Goal: Check status: Check status

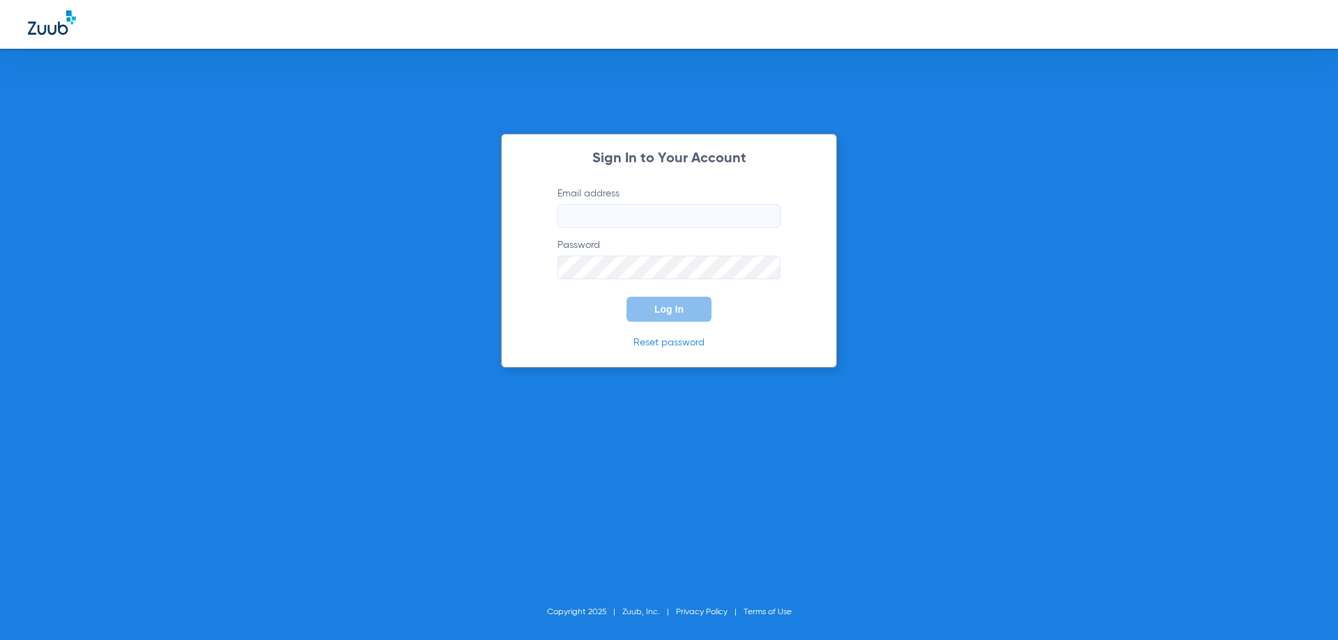
type input "[EMAIL_ADDRESS][DOMAIN_NAME]"
click at [687, 307] on button "Log In" at bounding box center [668, 309] width 85 height 25
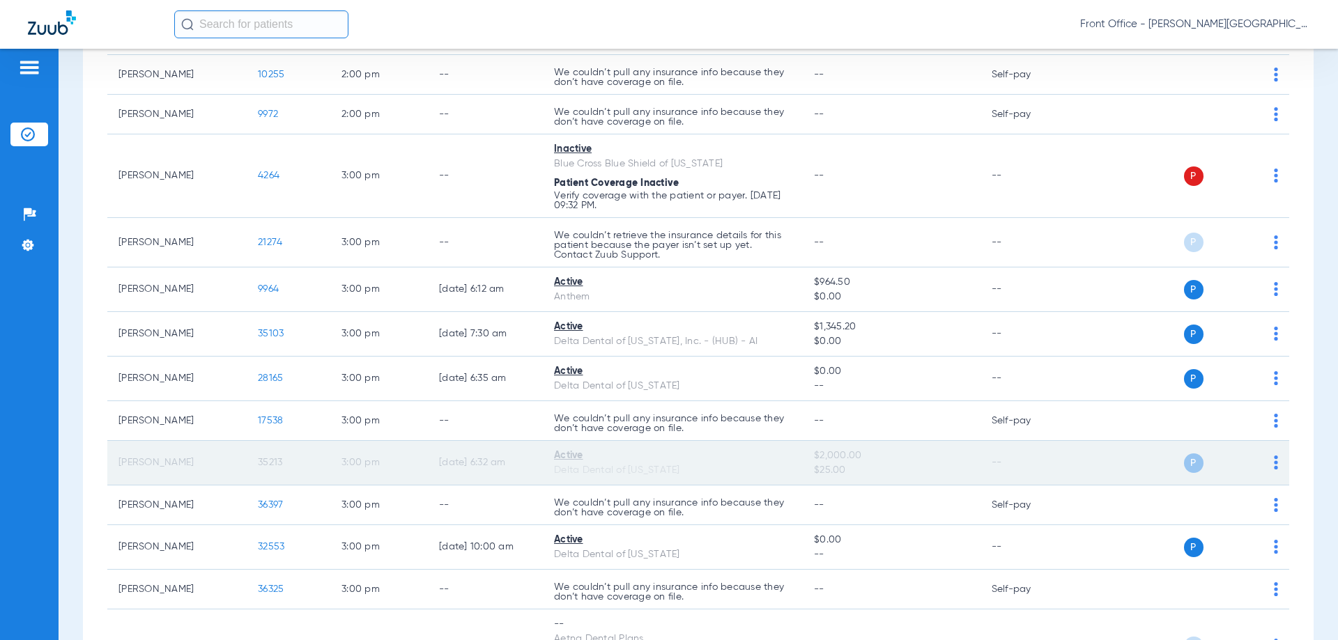
scroll to position [2718, 0]
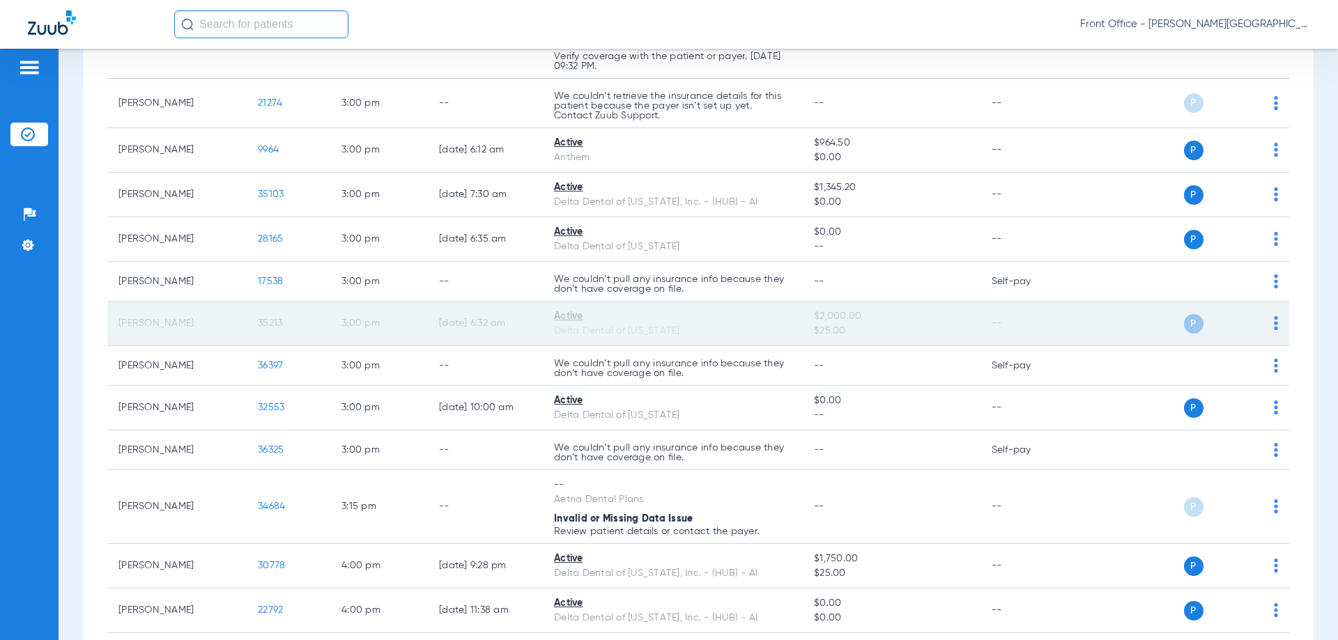
click at [1270, 323] on td "P S" at bounding box center [1182, 324] width 215 height 45
click at [1259, 323] on div "P S" at bounding box center [1177, 324] width 204 height 20
click at [1274, 320] on img at bounding box center [1276, 323] width 4 height 14
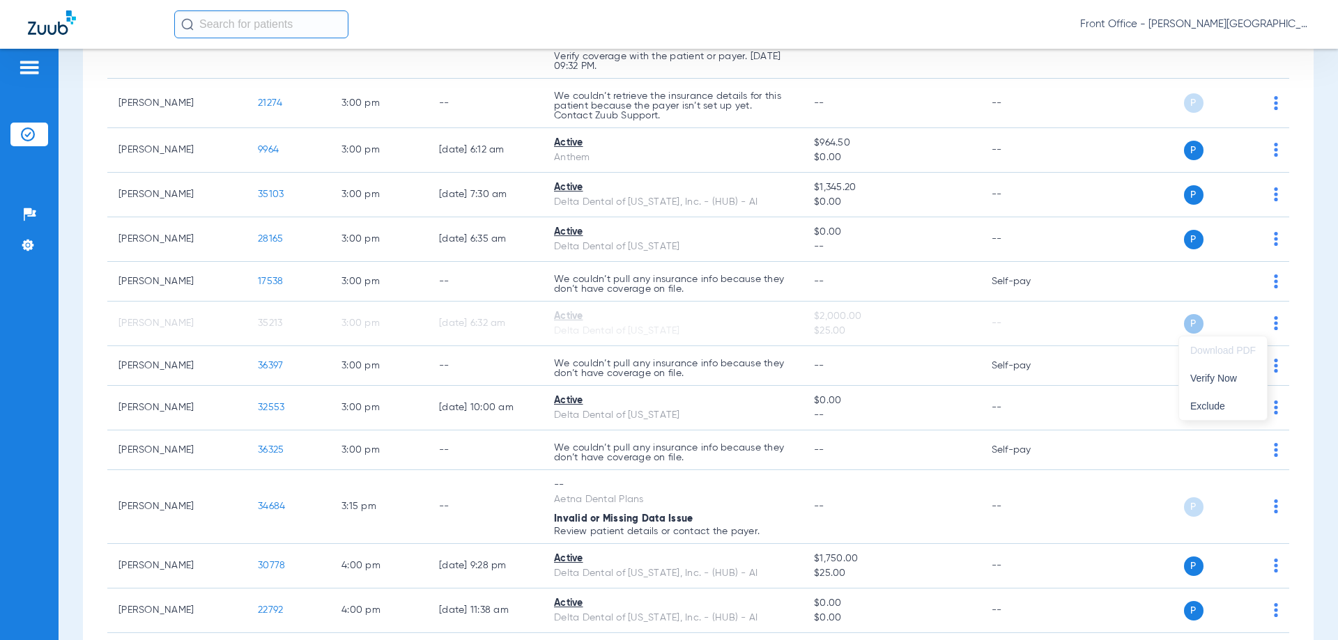
click at [335, 32] on div at bounding box center [669, 320] width 1338 height 640
click at [335, 32] on input "text" at bounding box center [261, 24] width 174 height 28
type input "[PERSON_NAME]"
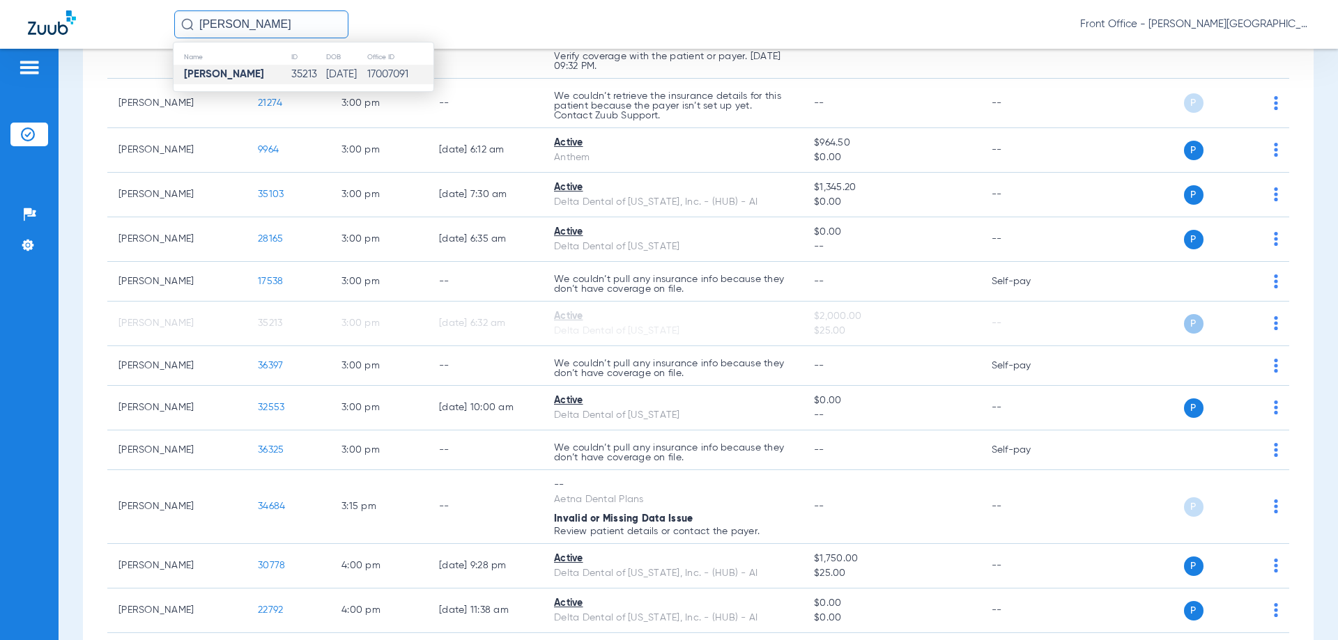
click at [245, 76] on strong "[PERSON_NAME]" at bounding box center [224, 74] width 80 height 10
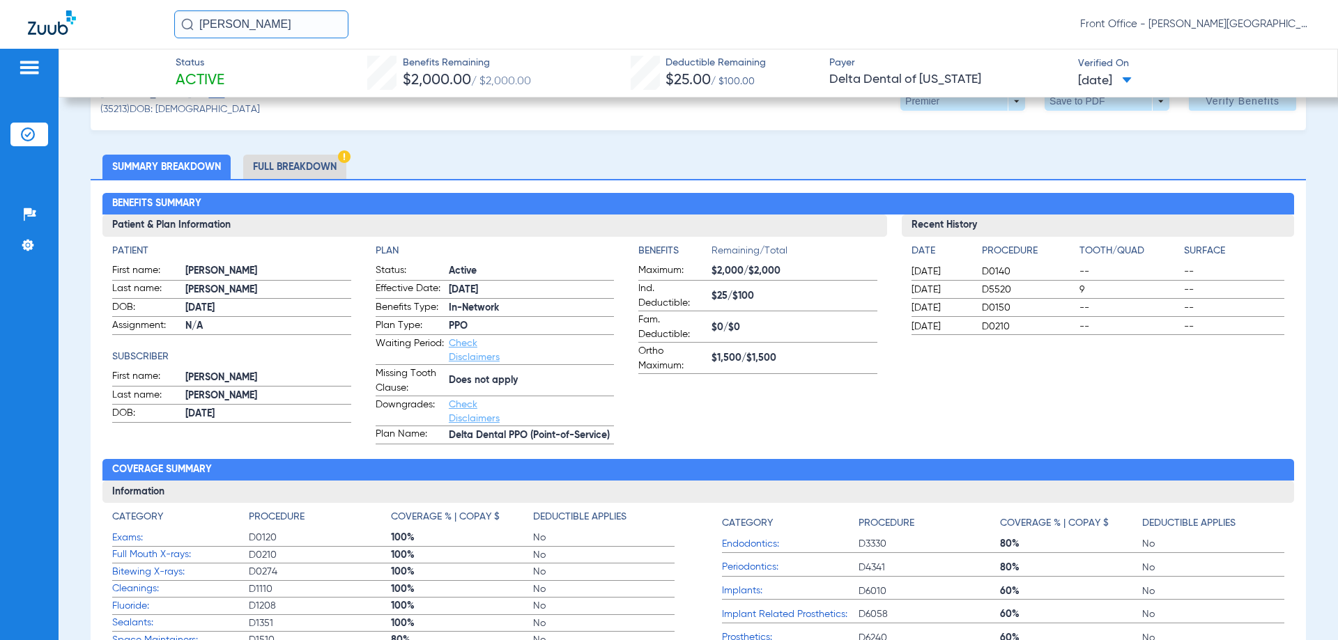
scroll to position [70, 0]
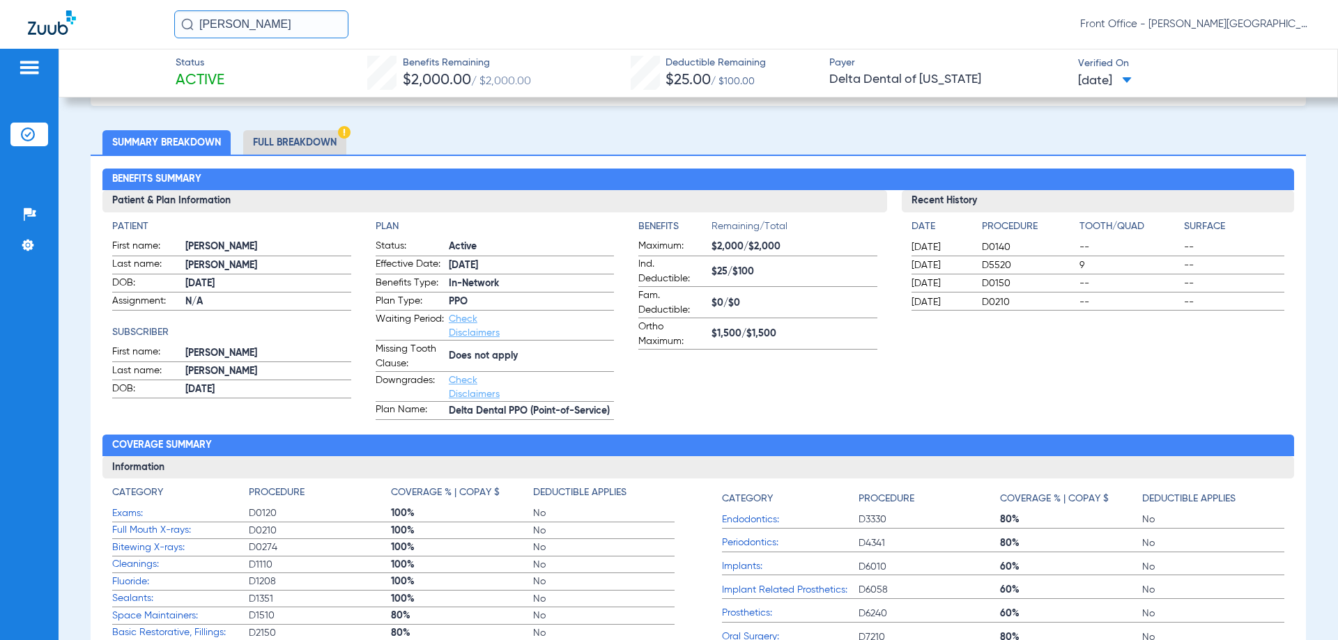
click at [318, 132] on li "Full Breakdown" at bounding box center [294, 142] width 103 height 24
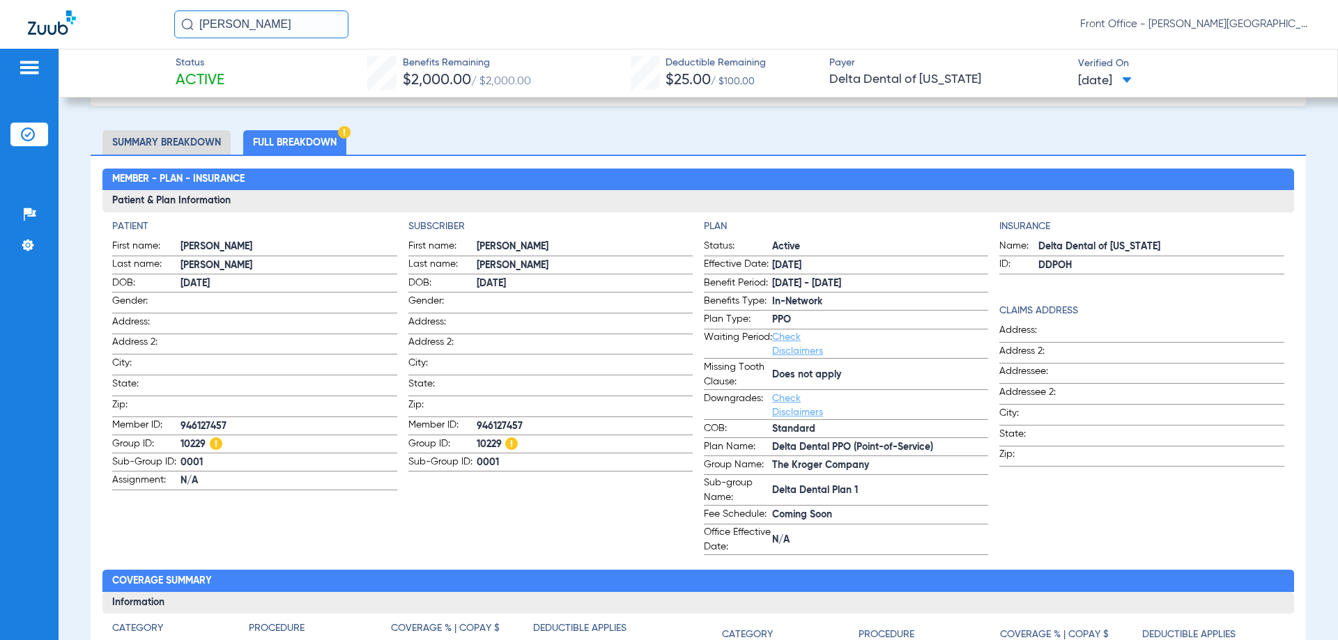
click at [777, 341] on link "Check Disclaimers" at bounding box center [797, 344] width 51 height 24
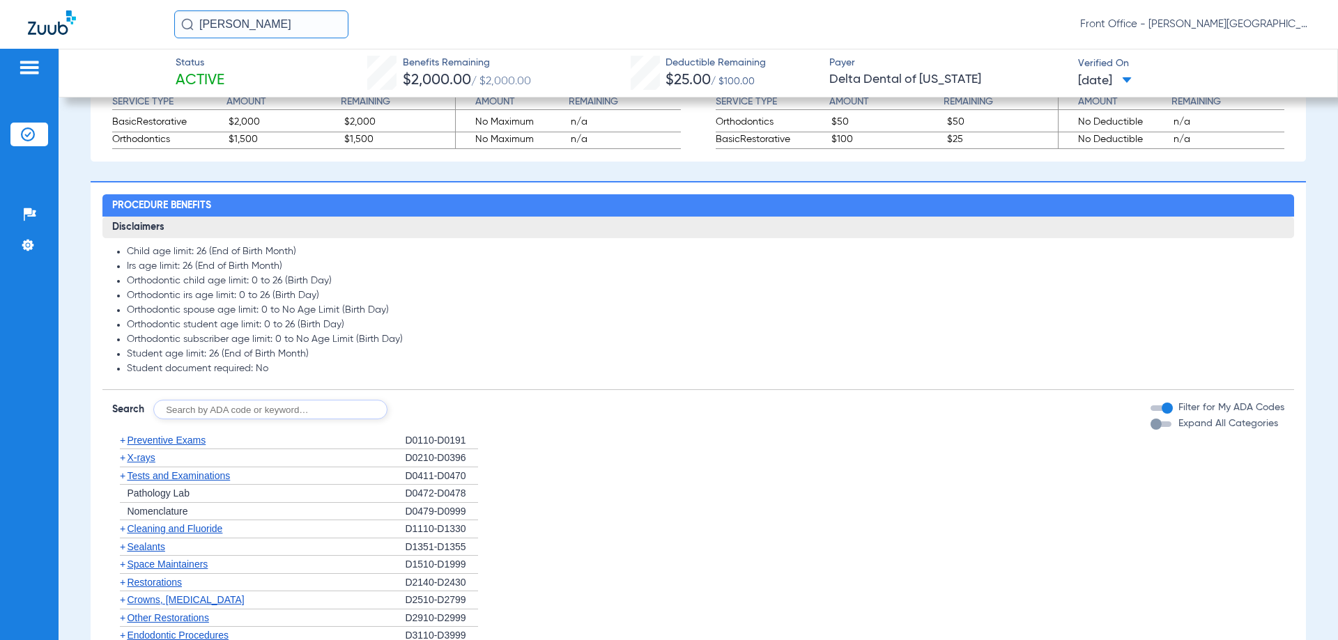
scroll to position [946, 0]
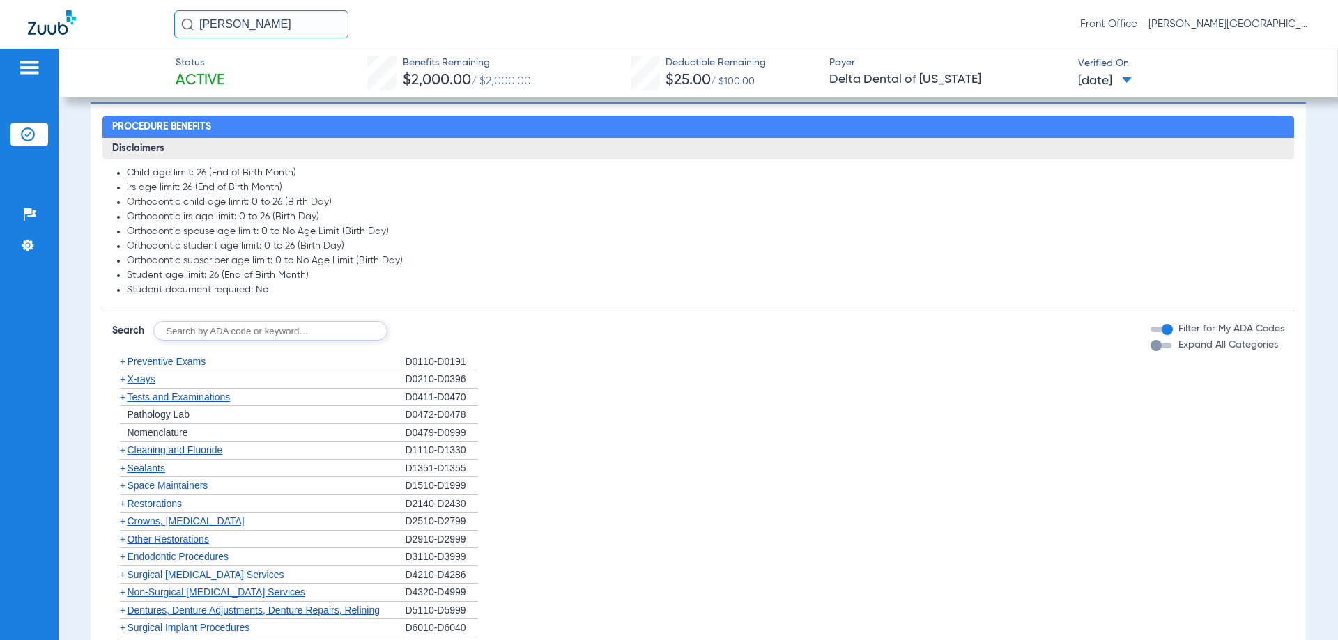
click at [955, 442] on li "+ Nomenclature D0479-D0999" at bounding box center [697, 433] width 1171 height 18
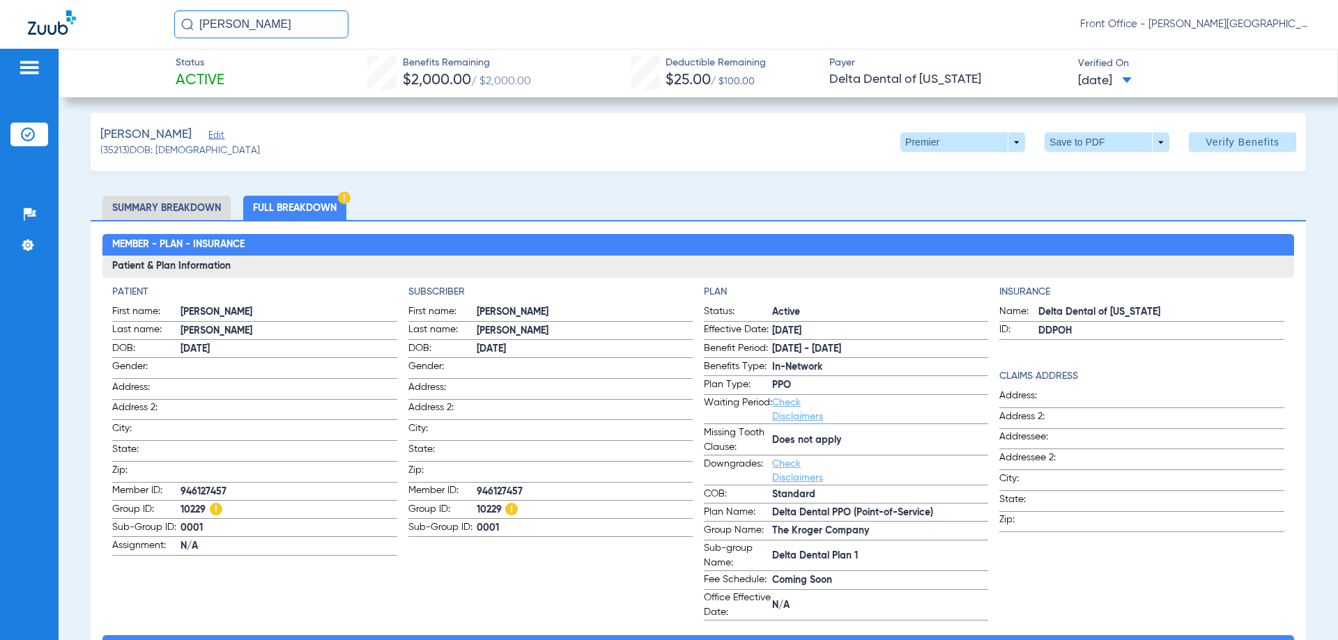
scroll to position [0, 0]
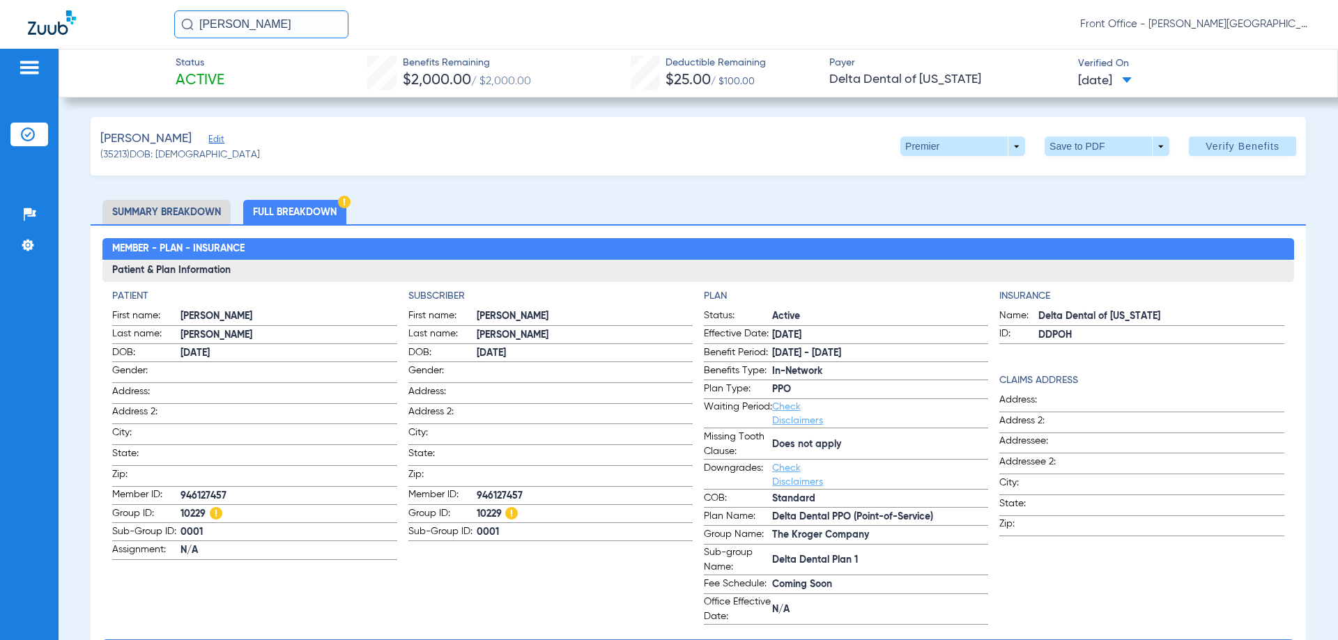
click at [782, 416] on link "Check Disclaimers" at bounding box center [797, 414] width 51 height 24
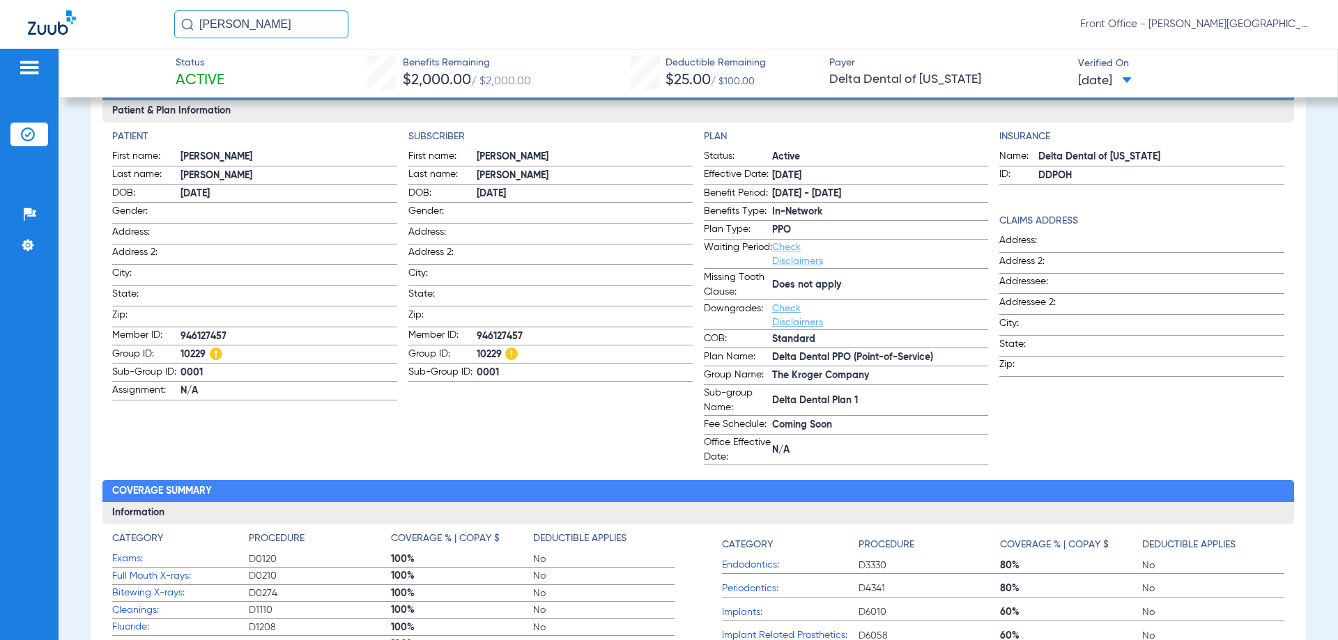
scroll to position [348, 0]
